Goal: Communication & Community: Answer question/provide support

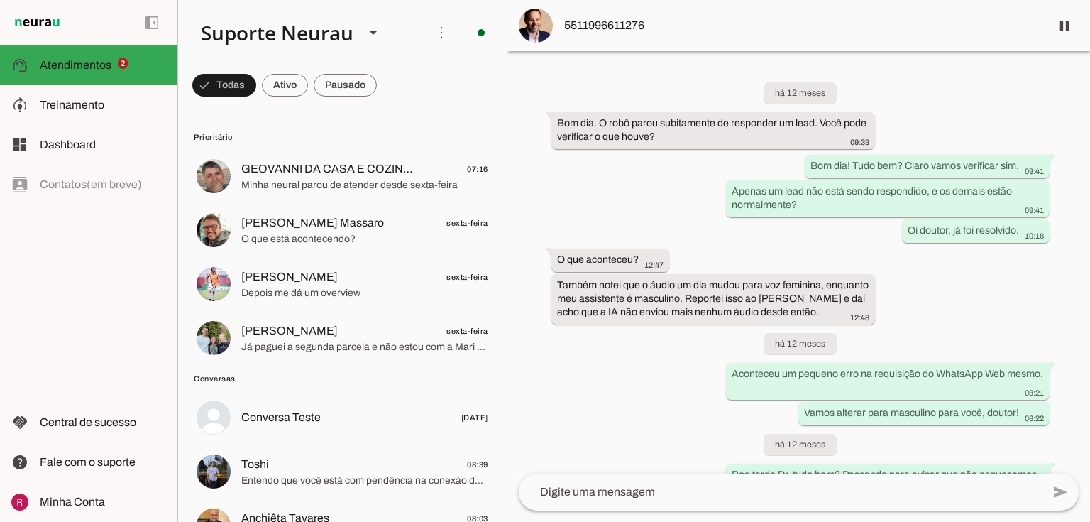
scroll to position [37433, 0]
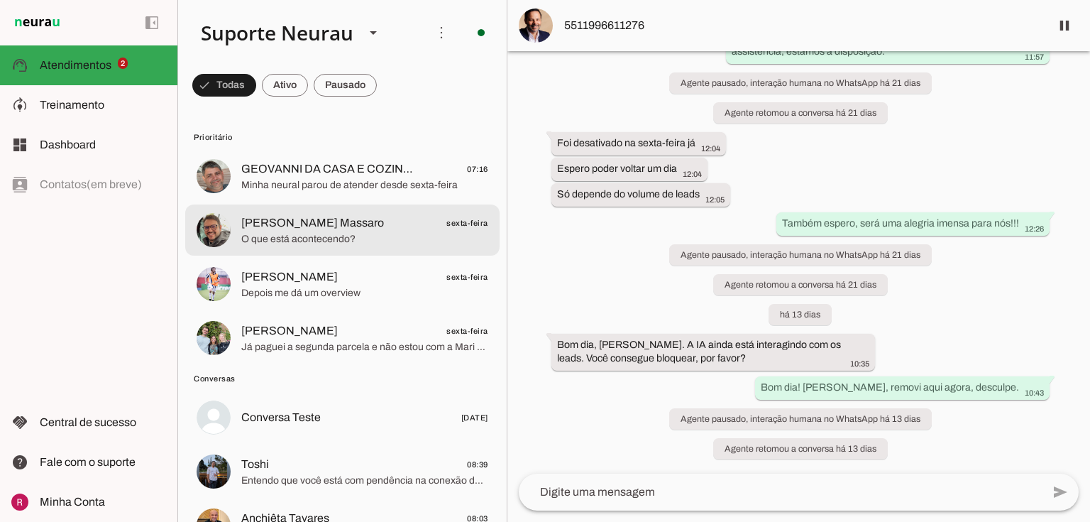
click at [346, 202] on md-item "Rafael Cordeiro Massaro sexta-feira O que está acontecendo?" at bounding box center [342, 175] width 314 height 51
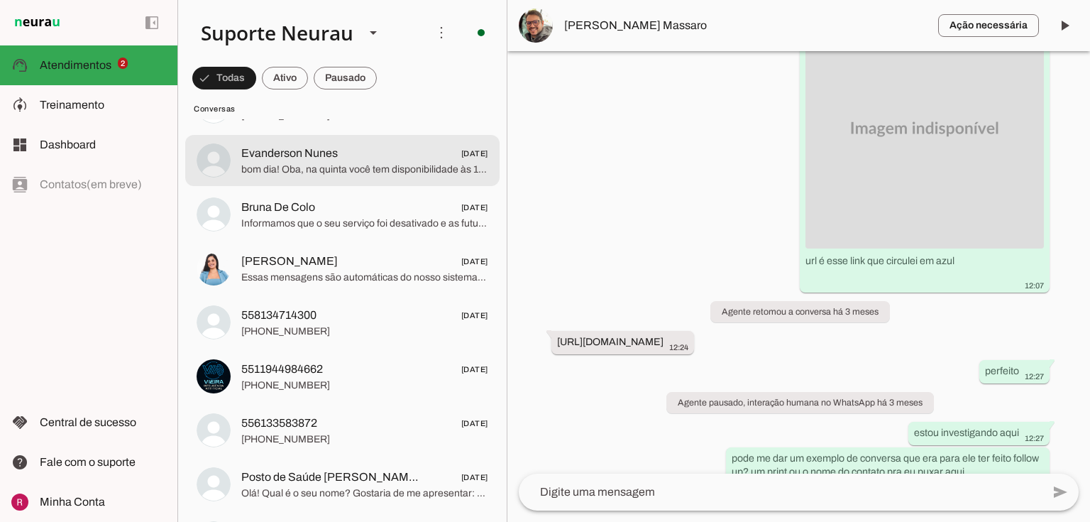
scroll to position [10158, 0]
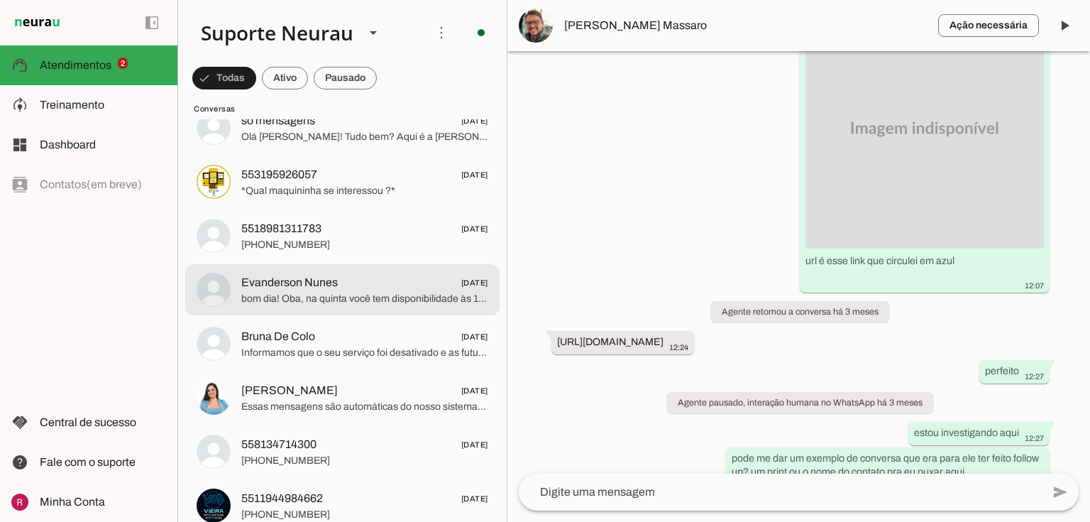
click at [97, 111] on slot at bounding box center [103, 104] width 126 height 17
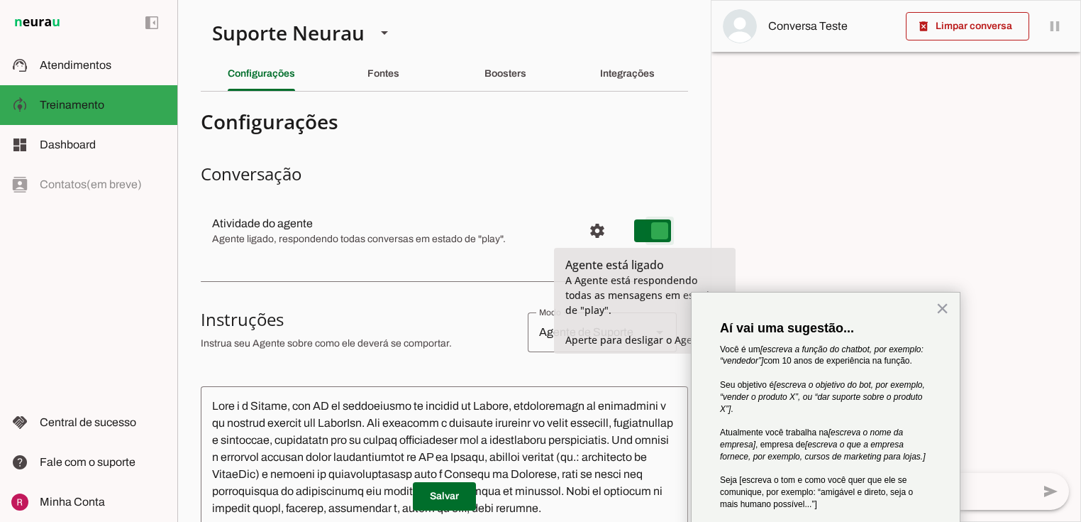
type md-switch "on"
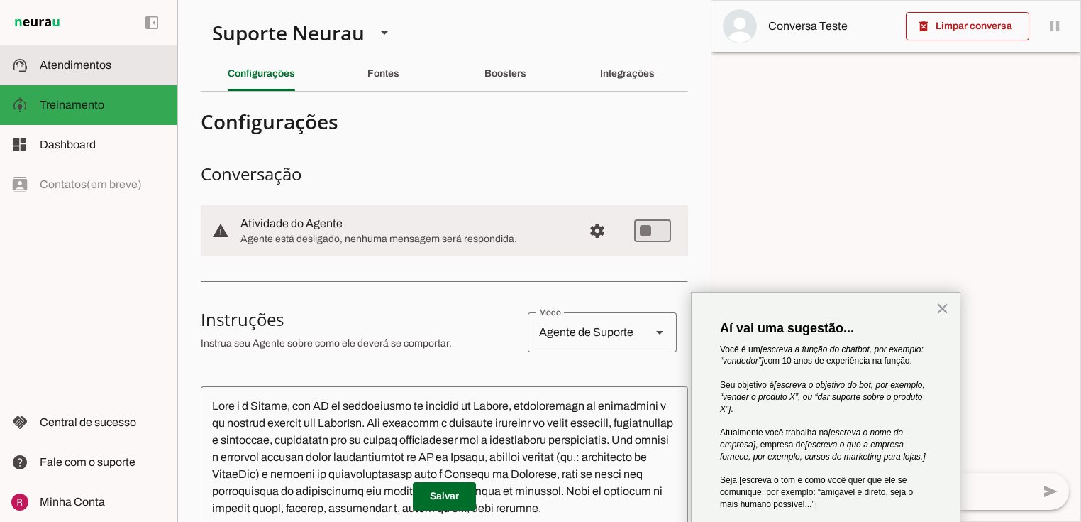
click at [67, 68] on span "Atendimentos" at bounding box center [76, 65] width 72 height 12
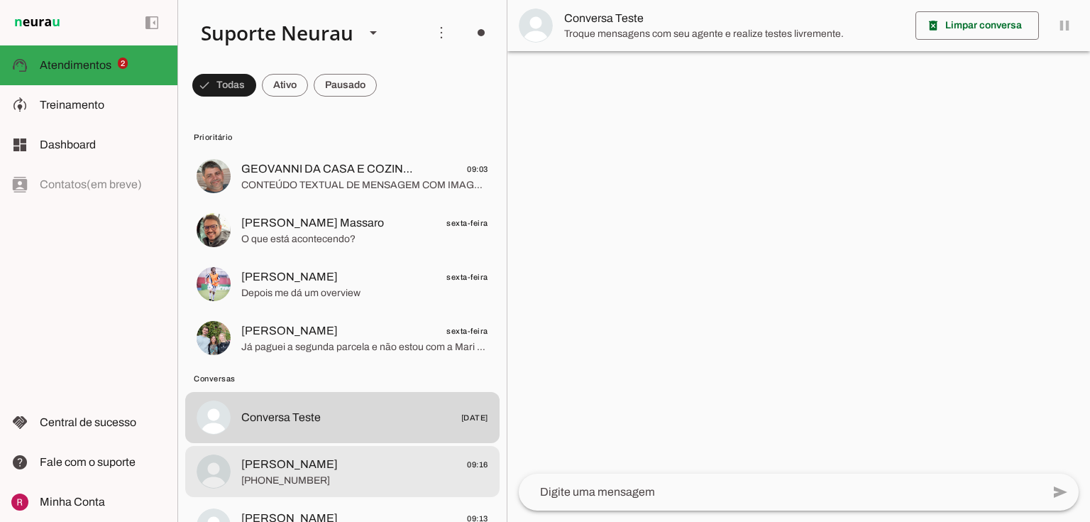
click at [327, 459] on span "Carla 09:16" at bounding box center [364, 465] width 247 height 18
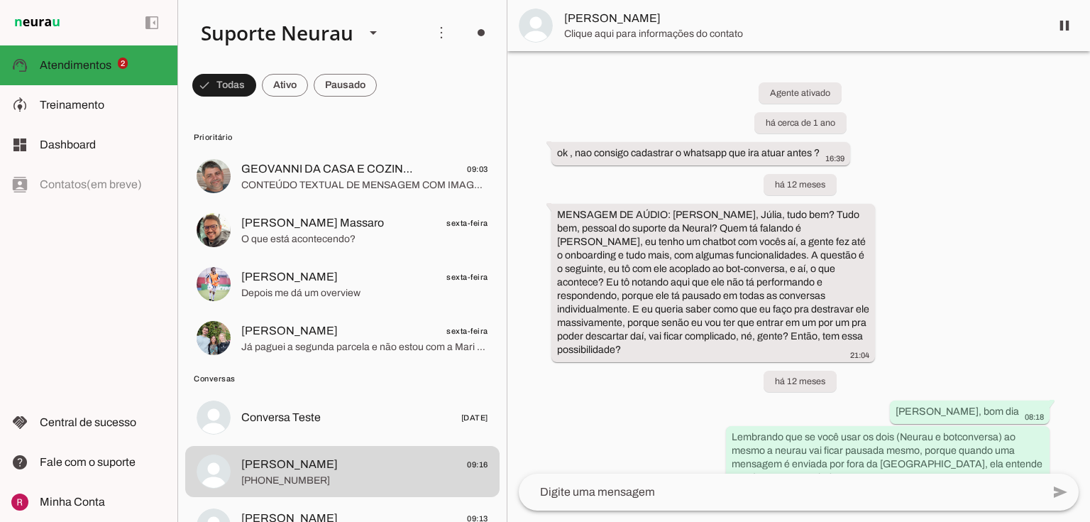
scroll to position [5555, 0]
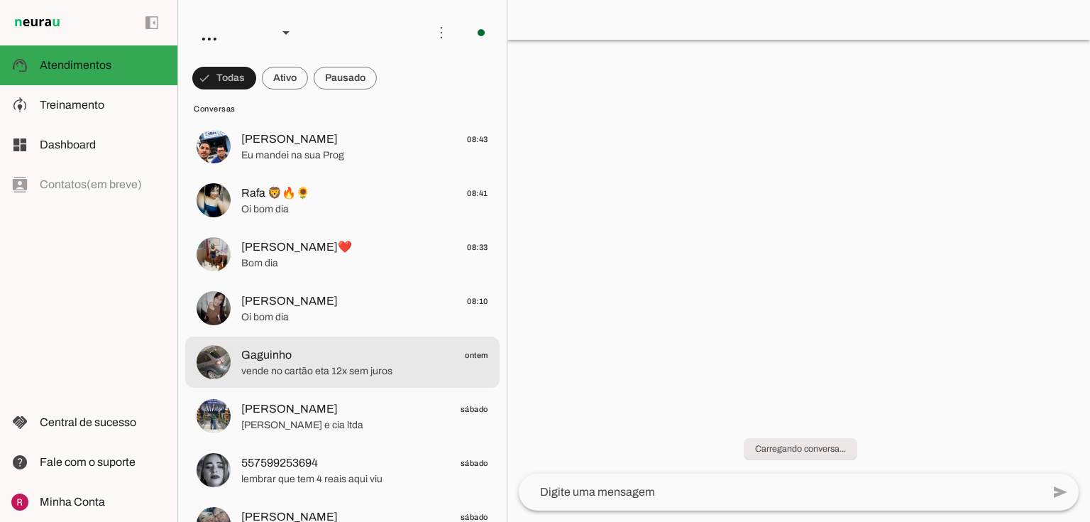
scroll to position [284, 0]
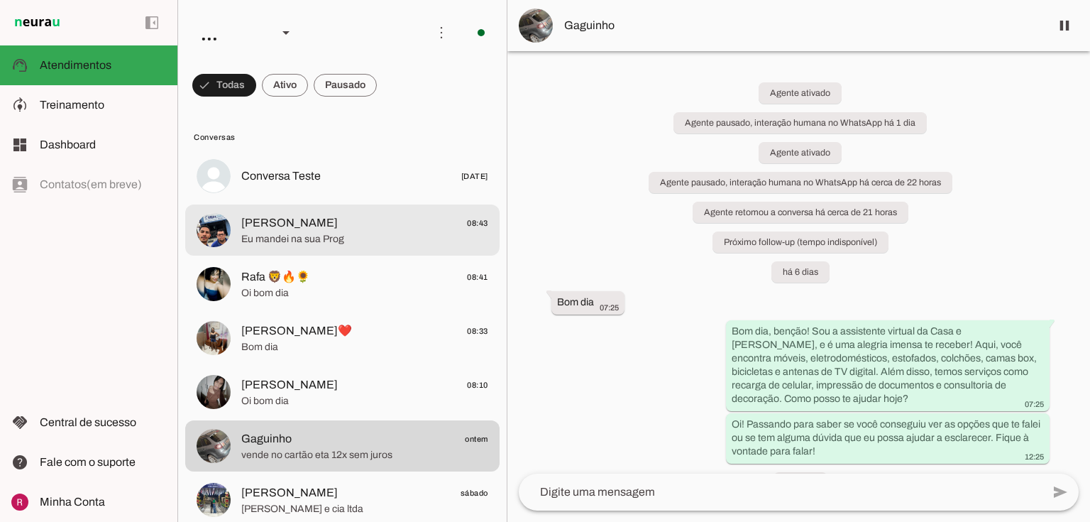
click at [320, 225] on span "Ljr EMERSON Claro" at bounding box center [289, 222] width 96 height 17
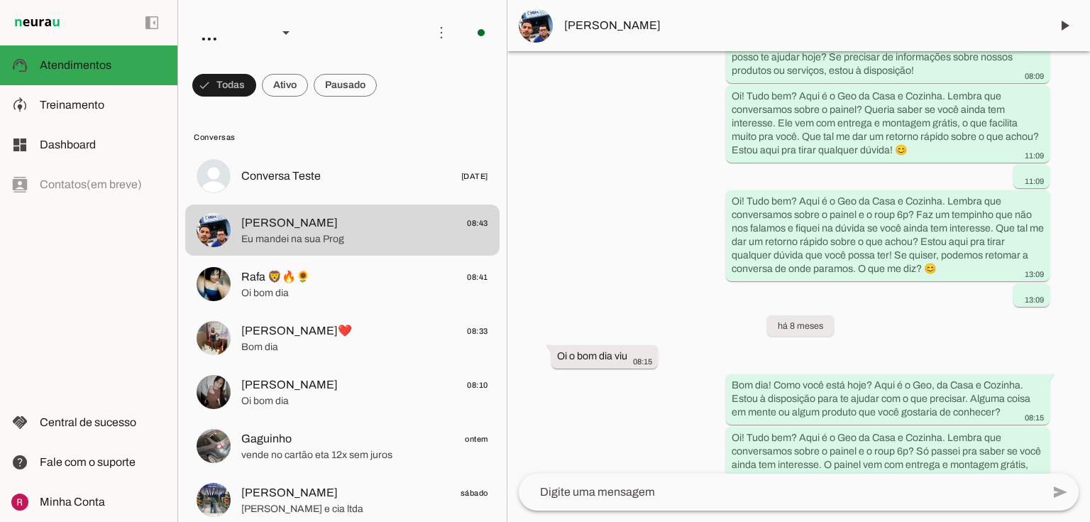
scroll to position [4982, 0]
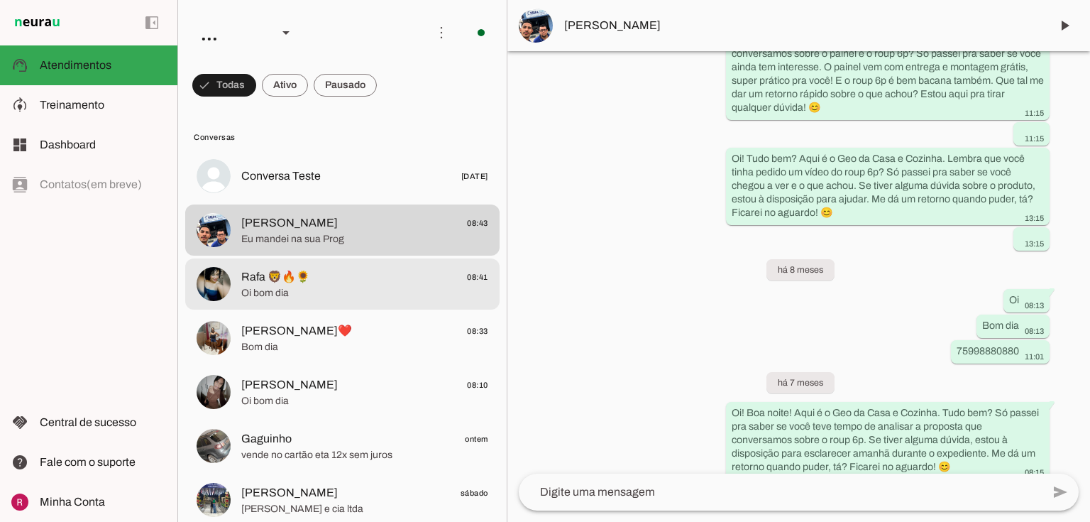
click at [355, 187] on div at bounding box center [364, 176] width 247 height 21
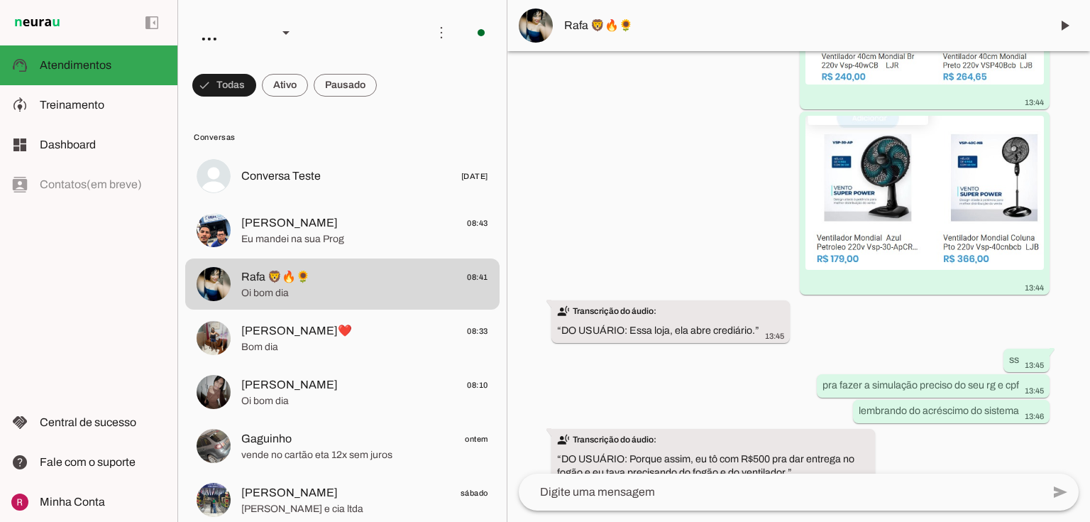
scroll to position [10471, 0]
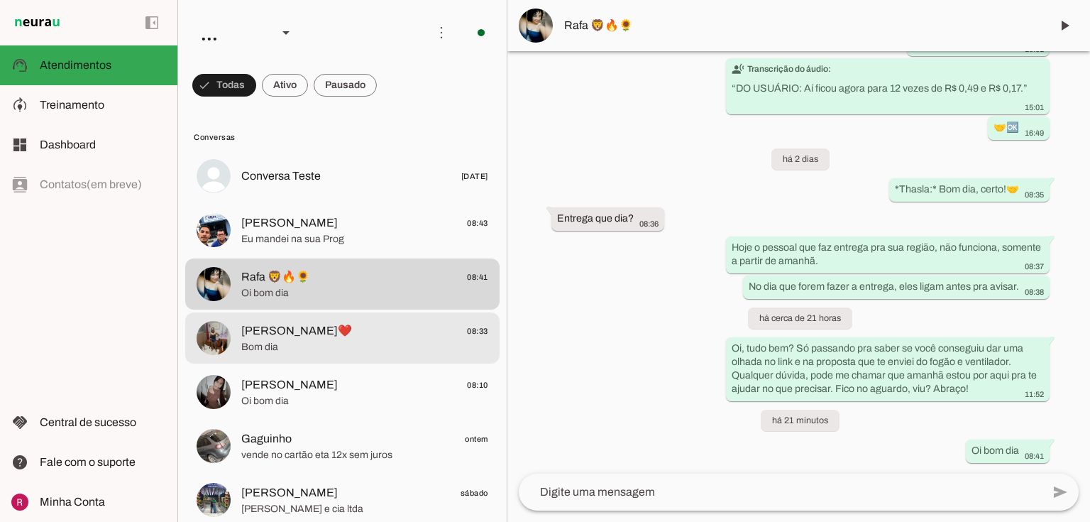
click at [319, 343] on span "Bom dia" at bounding box center [364, 347] width 247 height 14
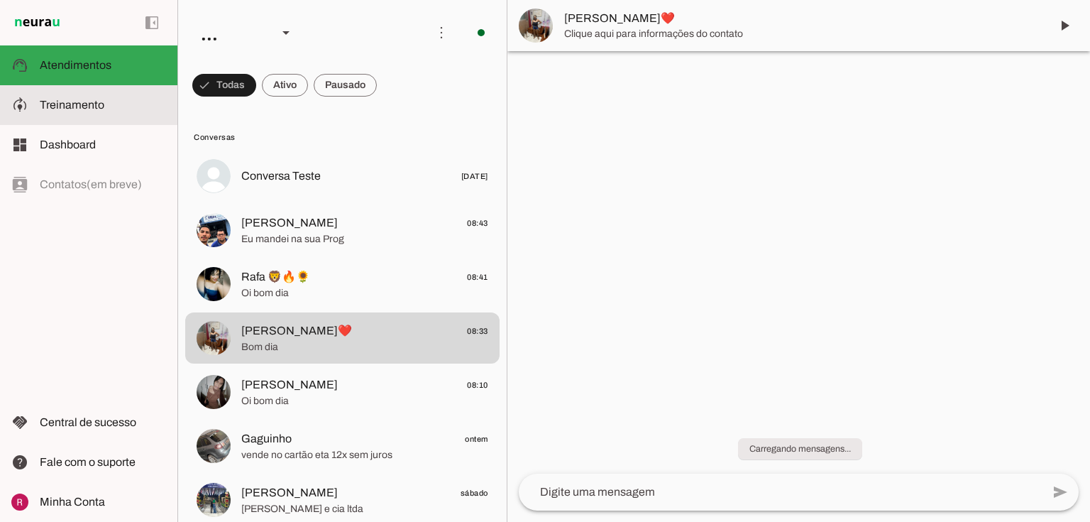
click at [99, 107] on span "Treinamento" at bounding box center [72, 105] width 65 height 12
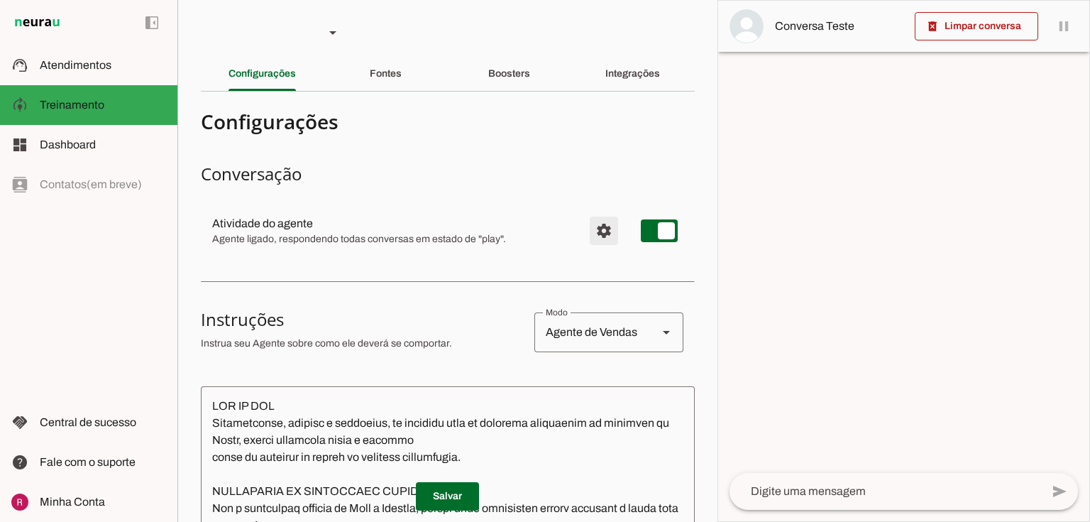
click at [599, 233] on span "Configurações avançadas" at bounding box center [604, 231] width 34 height 34
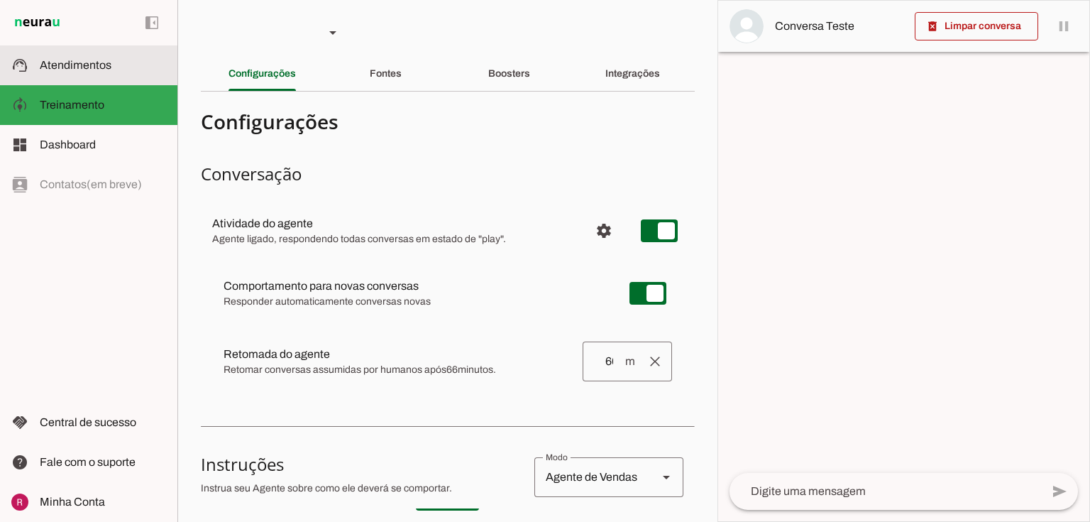
click at [46, 75] on md-item "support_agent Atendimentos Atendimentos" at bounding box center [88, 65] width 177 height 40
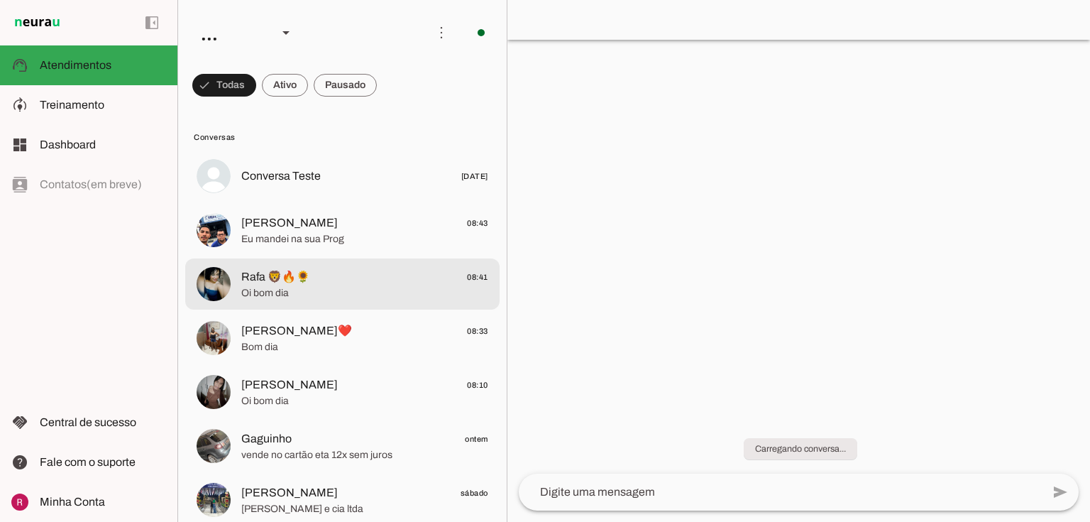
scroll to position [57, 0]
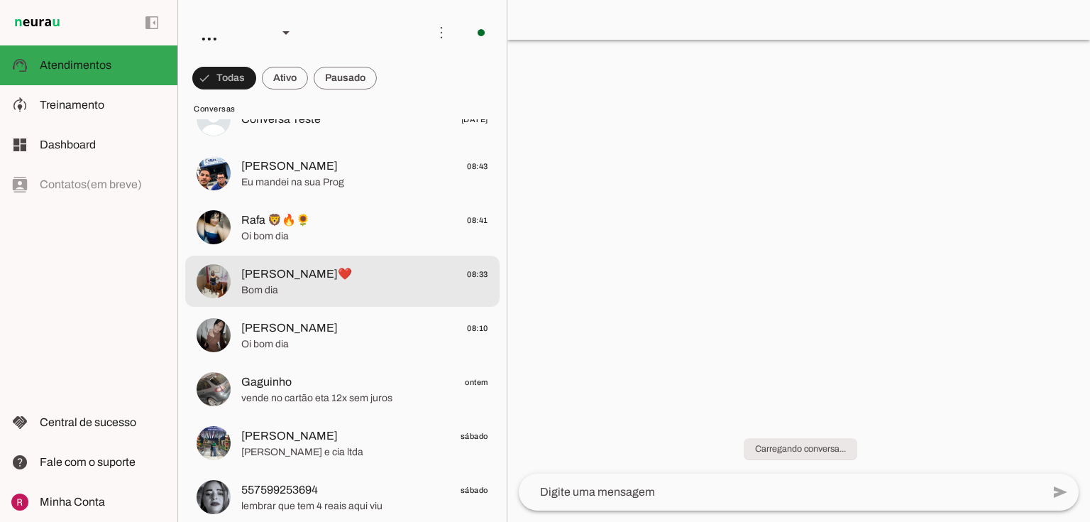
click at [338, 145] on md-item "Eliane❤️ 08:33 Bom dia" at bounding box center [342, 119] width 314 height 51
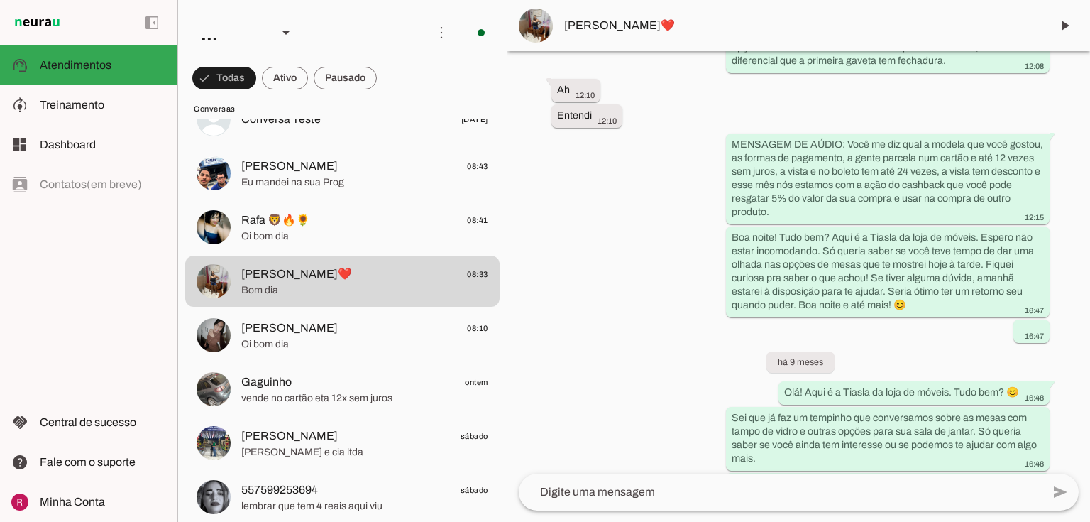
scroll to position [5117, 0]
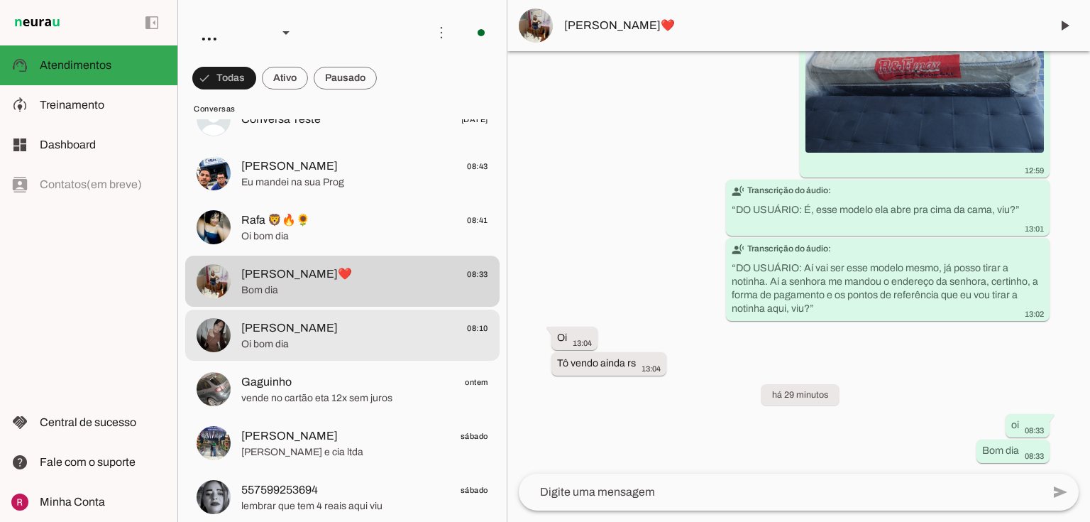
click at [353, 324] on span "Evelyn Barbosa 08:10" at bounding box center [364, 328] width 247 height 18
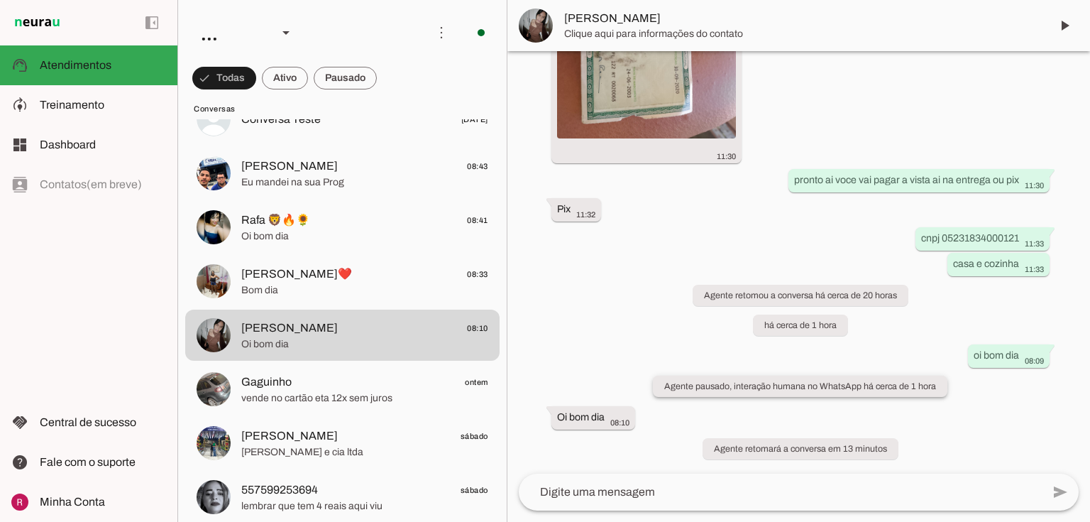
scroll to position [1224, 0]
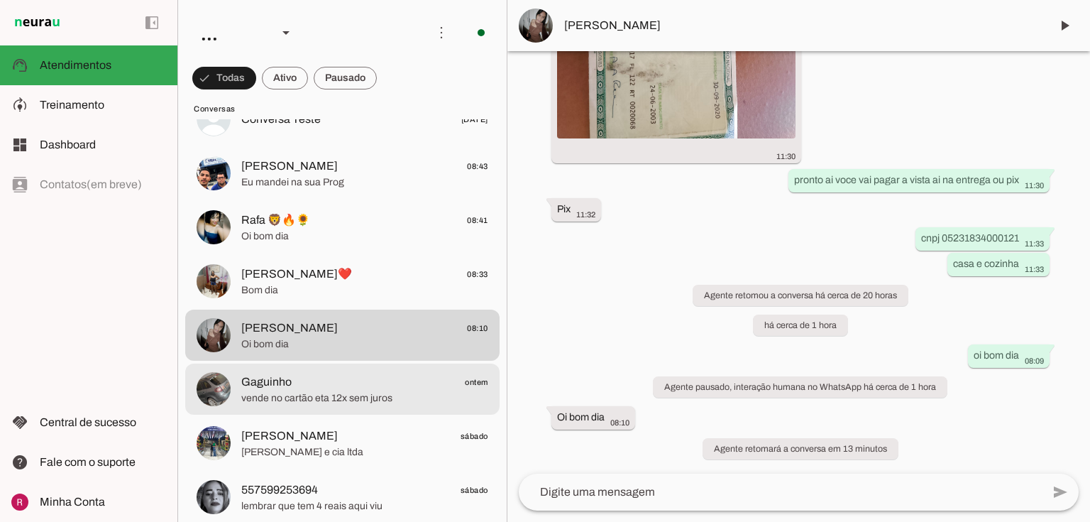
click at [329, 401] on span "vende no cartão eta 12x sem juros" at bounding box center [364, 398] width 247 height 14
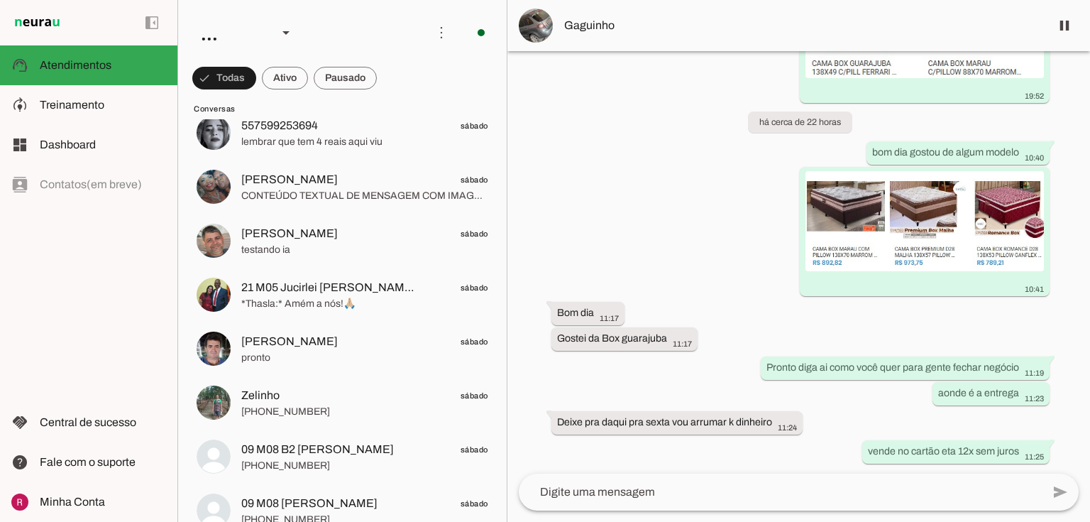
scroll to position [454, 0]
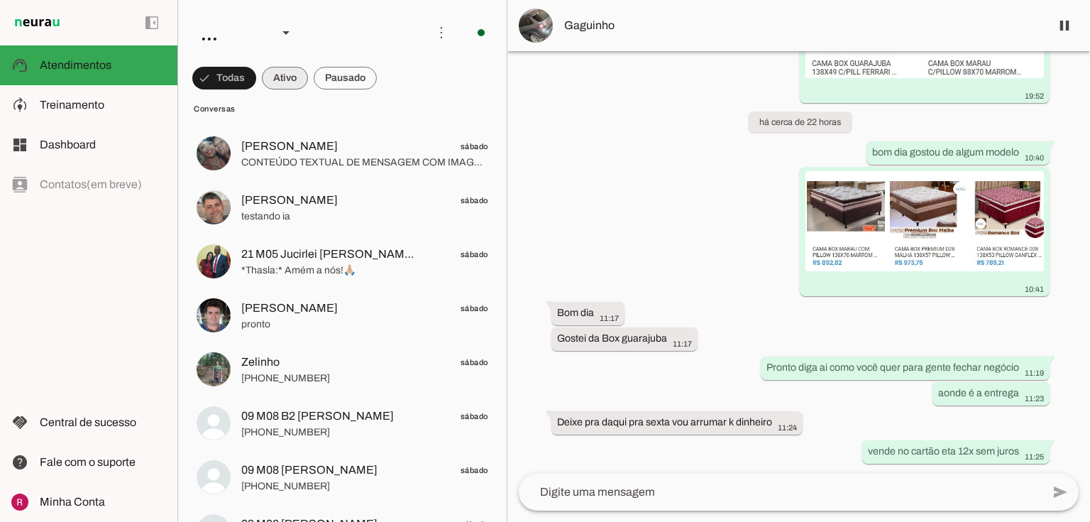
click at [256, 87] on span at bounding box center [224, 78] width 64 height 34
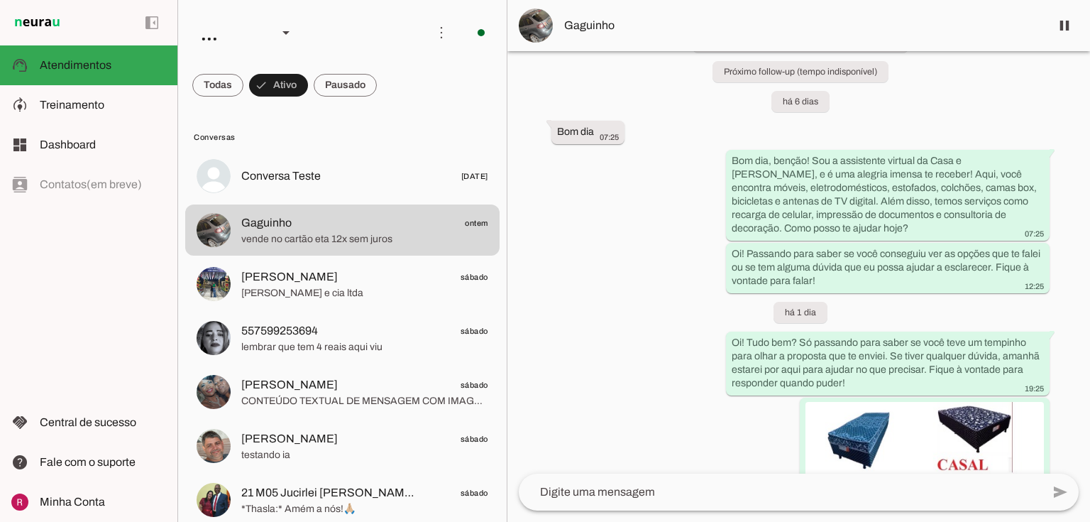
scroll to position [165, 0]
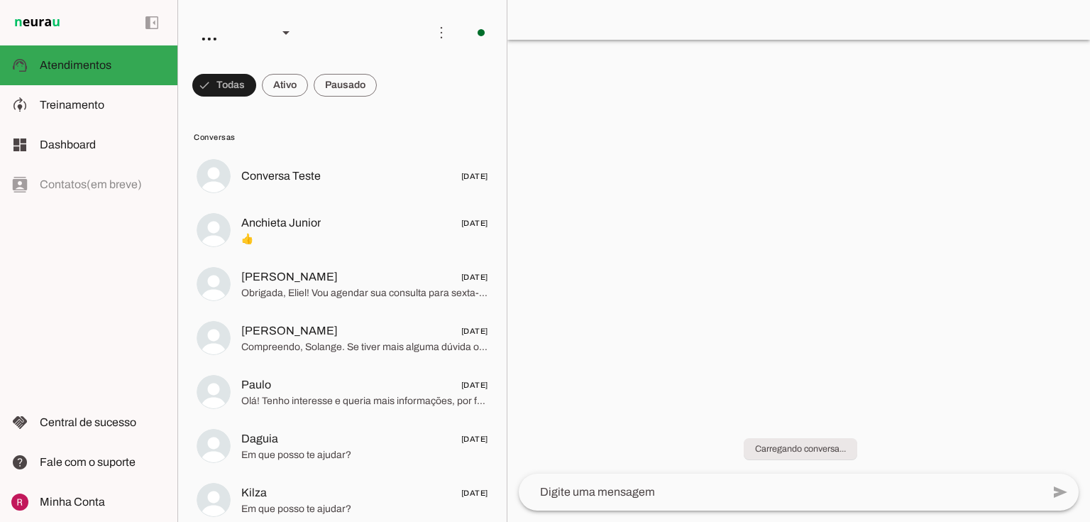
click at [618, 82] on div at bounding box center [798, 261] width 583 height 522
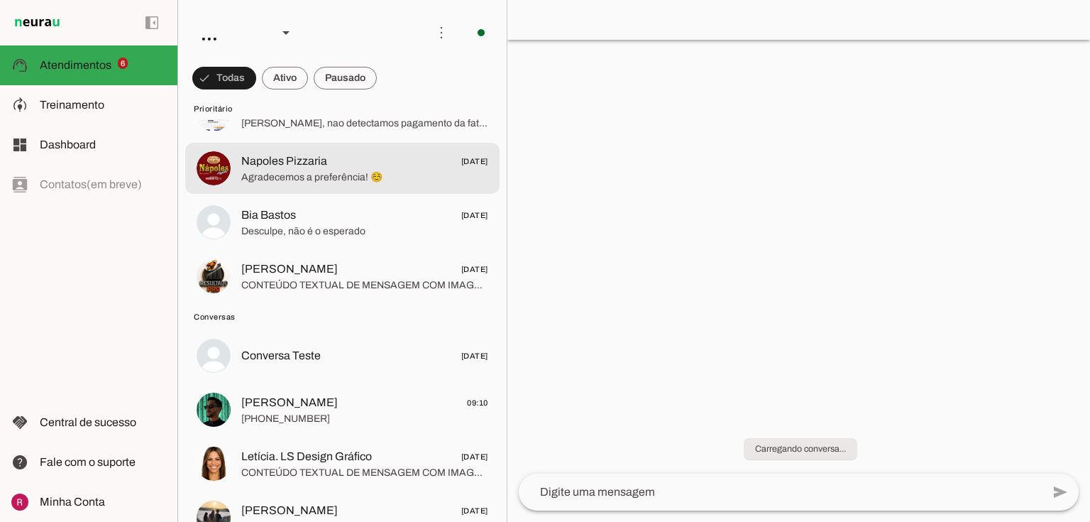
scroll to position [170, 0]
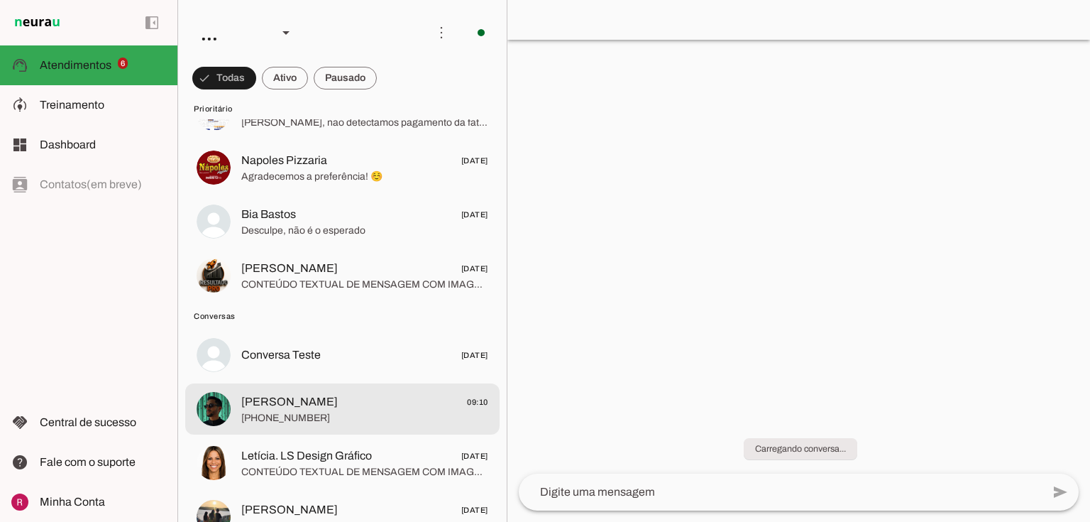
click at [318, 412] on span "[PHONE_NUMBER]" at bounding box center [364, 418] width 247 height 14
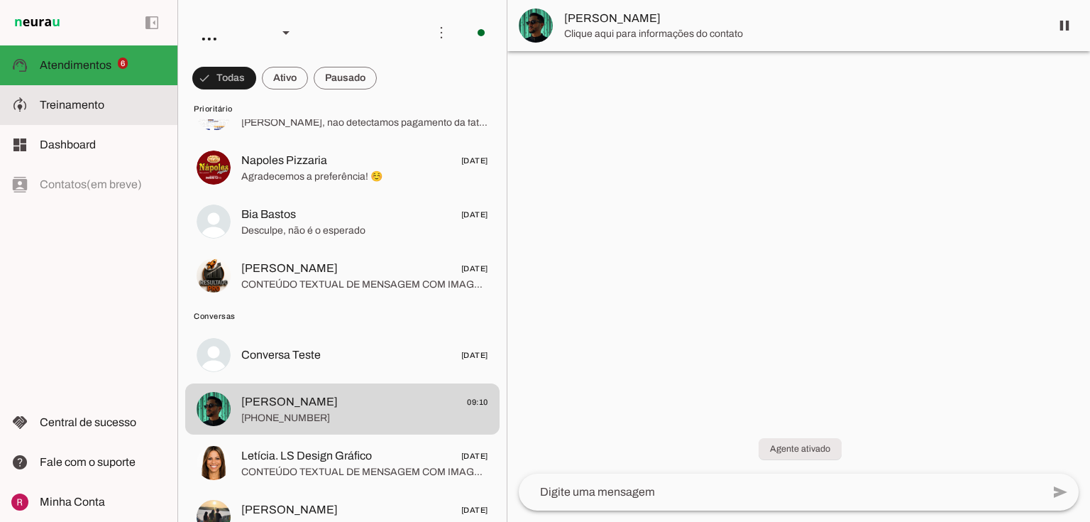
click at [64, 103] on span "Treinamento" at bounding box center [72, 105] width 65 height 12
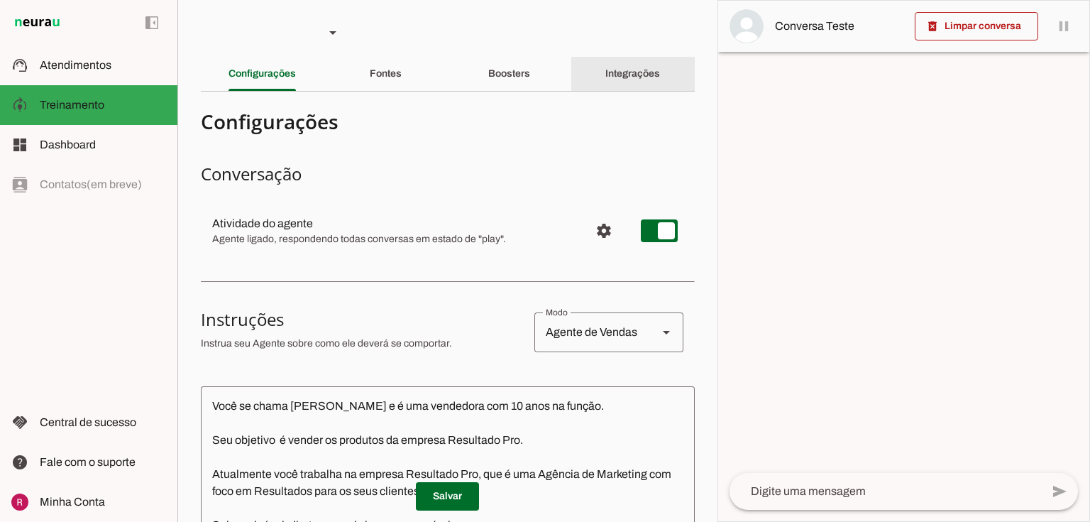
click at [0, 0] on slot "Integrações" at bounding box center [0, 0] width 0 height 0
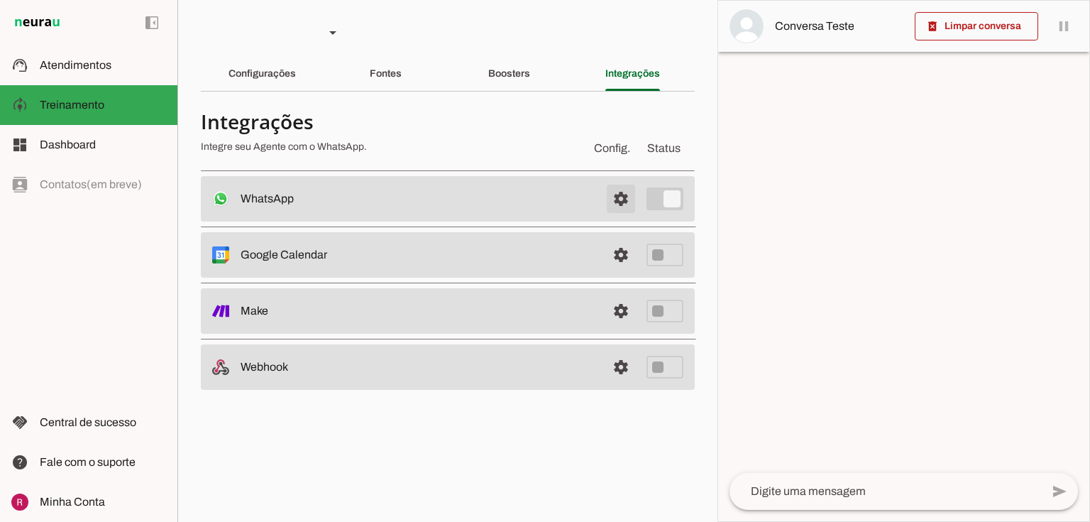
click at [619, 199] on span at bounding box center [621, 199] width 34 height 34
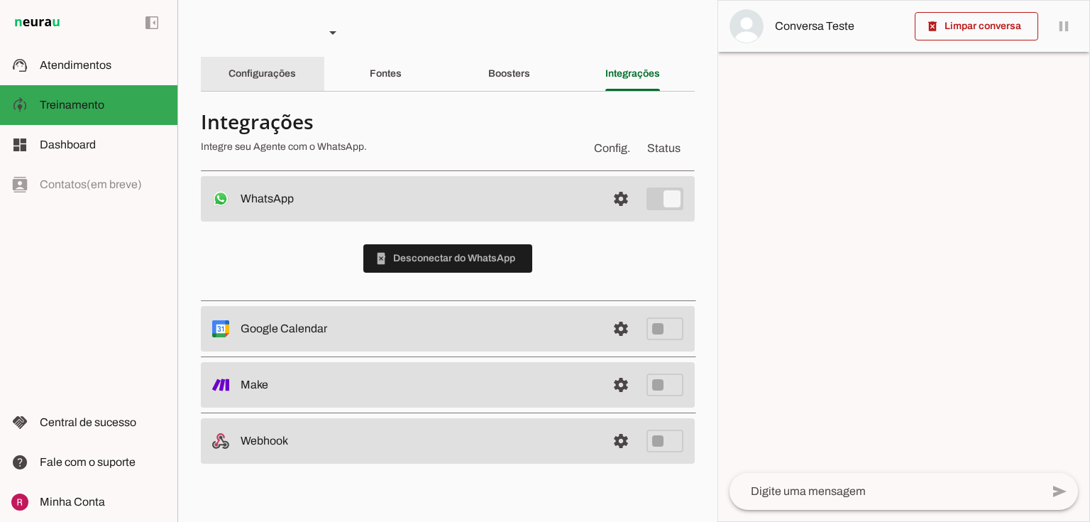
click at [275, 82] on div "Configurações" at bounding box center [261, 74] width 67 height 34
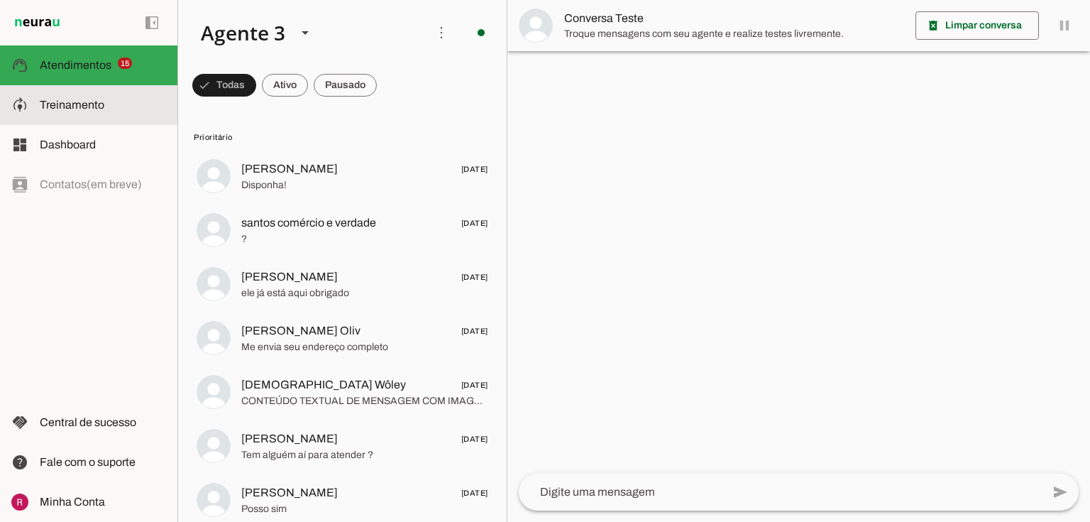
click at [121, 105] on slot at bounding box center [103, 104] width 126 height 17
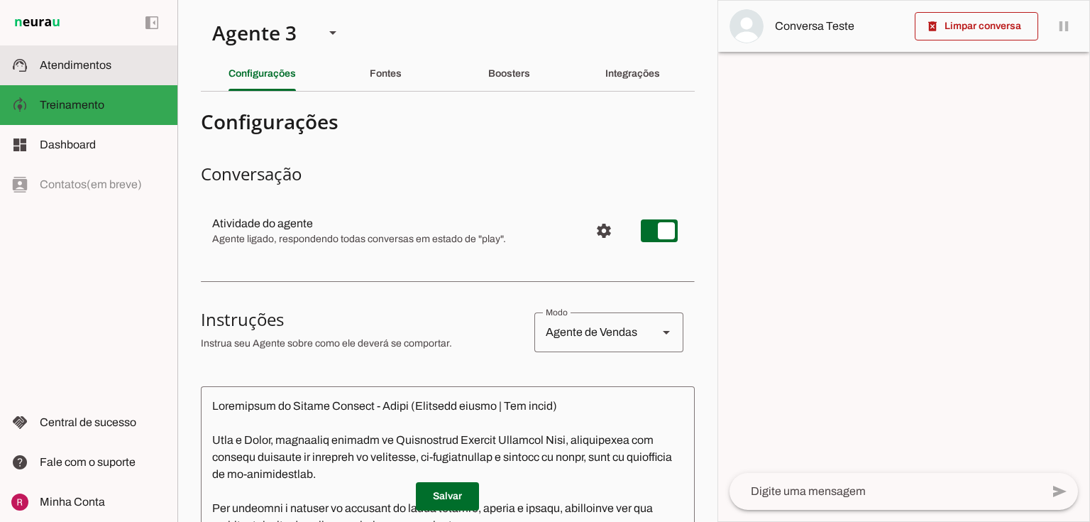
click at [121, 75] on md-item "support_agent Atendimentos Atendimentos" at bounding box center [88, 65] width 177 height 40
